Goal: Task Accomplishment & Management: Manage account settings

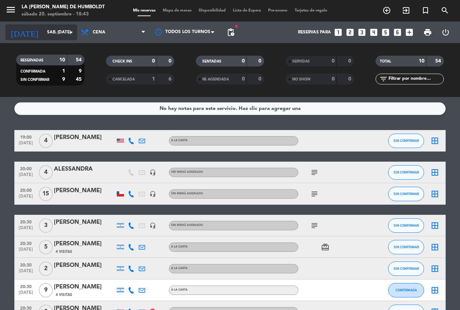
click at [68, 32] on icon "arrow_drop_down" at bounding box center [71, 32] width 9 height 9
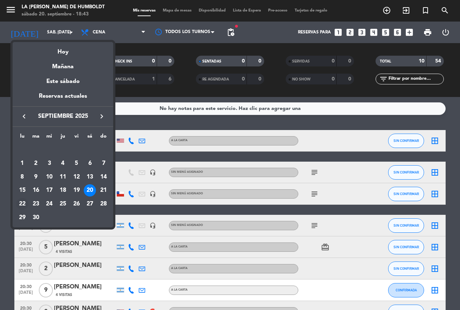
click at [21, 206] on div "22" at bounding box center [22, 204] width 12 height 12
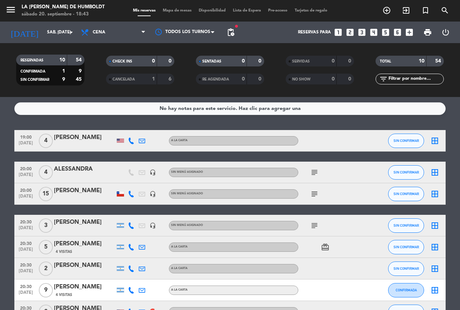
type input "lun. [DATE]"
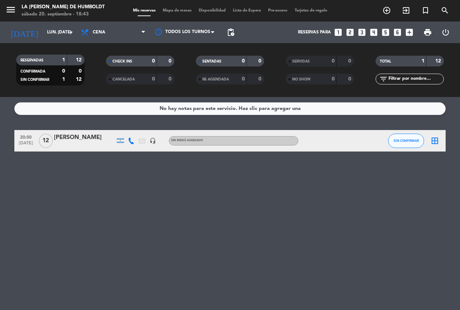
click at [59, 137] on div "[PERSON_NAME]" at bounding box center [84, 137] width 61 height 9
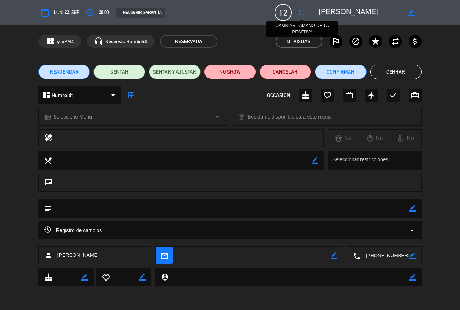
click at [300, 14] on icon "fullscreen" at bounding box center [301, 12] width 9 height 9
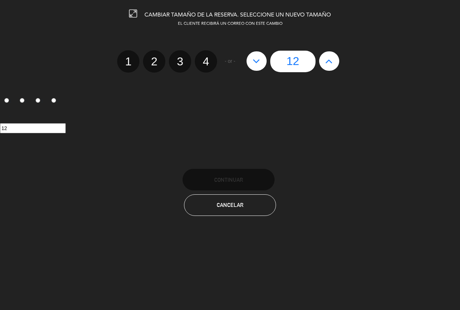
click at [327, 66] on button at bounding box center [329, 60] width 20 height 19
type input "13"
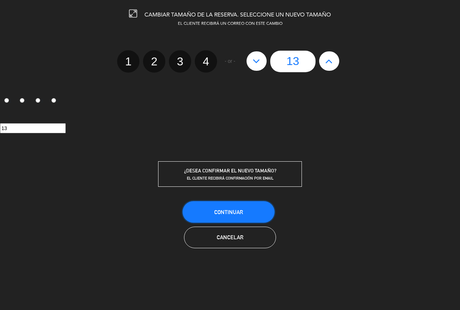
click at [257, 210] on button "Continuar" at bounding box center [228, 212] width 92 height 22
